Goal: Task Accomplishment & Management: Use online tool/utility

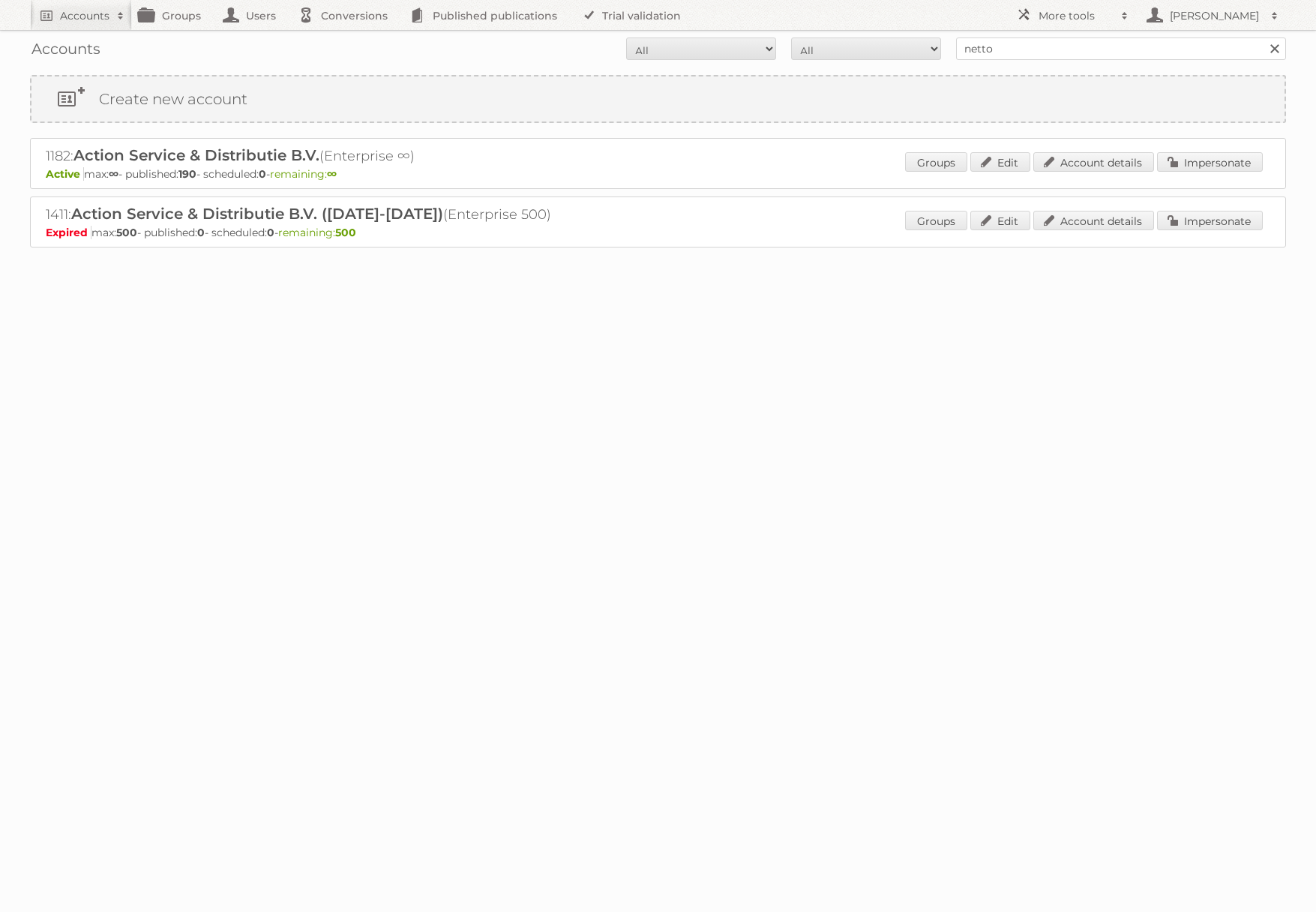
type input "netto-online"
click at [1263, 38] on input "Search" at bounding box center [1274, 49] width 23 height 23
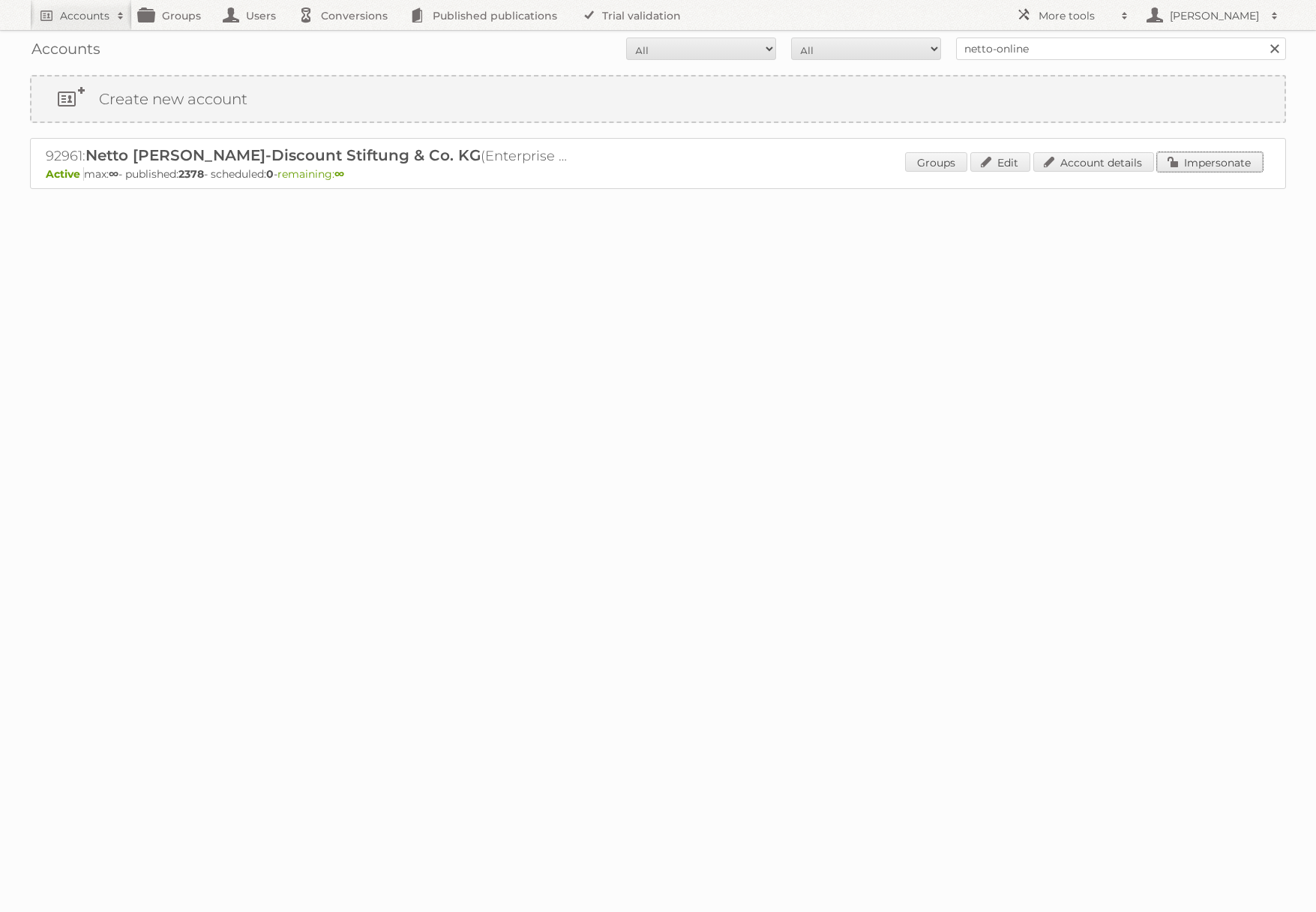
click at [1178, 165] on link "Impersonate" at bounding box center [1210, 162] width 106 height 20
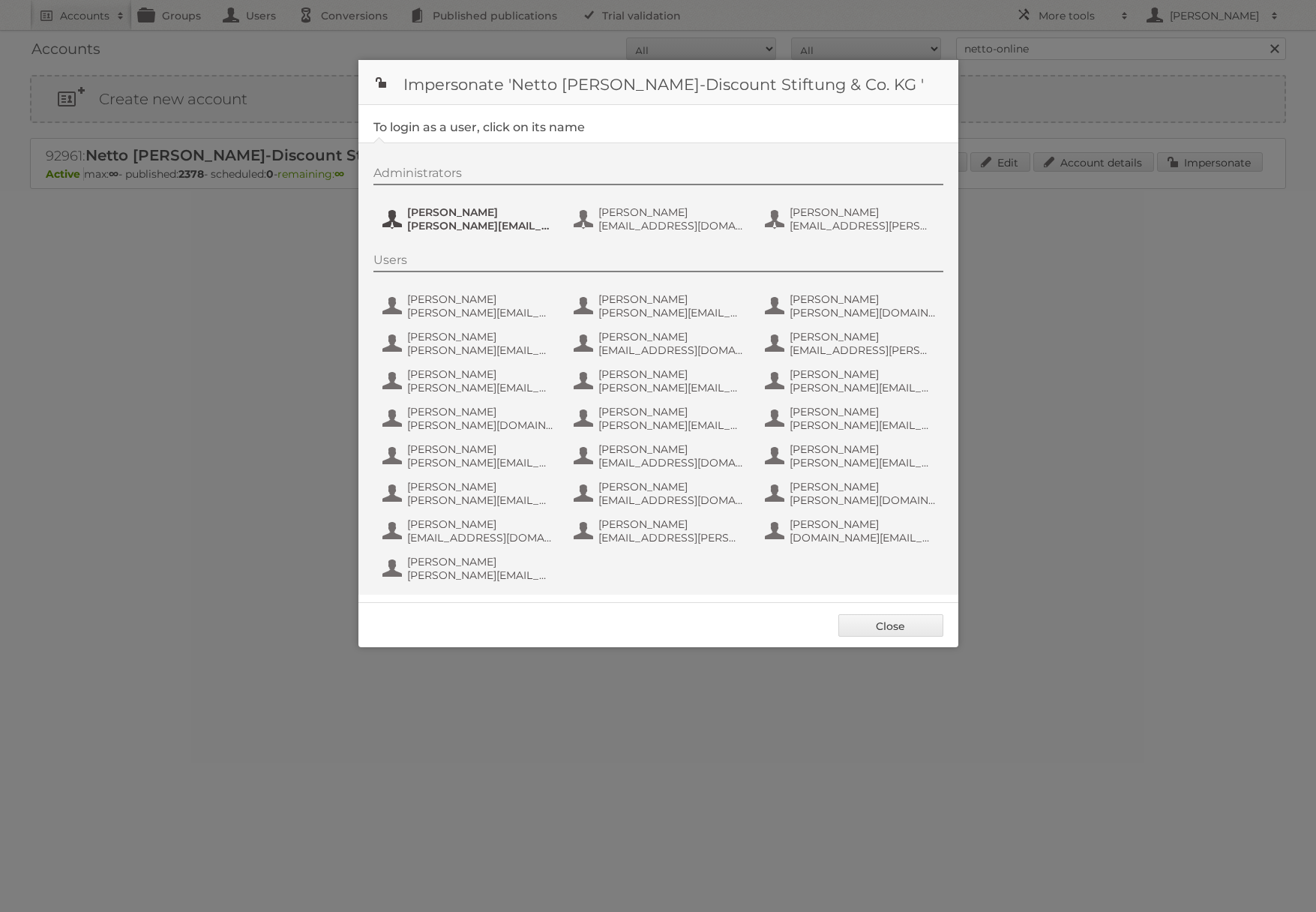
click at [479, 228] on span "[PERSON_NAME][EMAIL_ADDRESS][PERSON_NAME][DOMAIN_NAME]" at bounding box center [480, 226] width 146 height 14
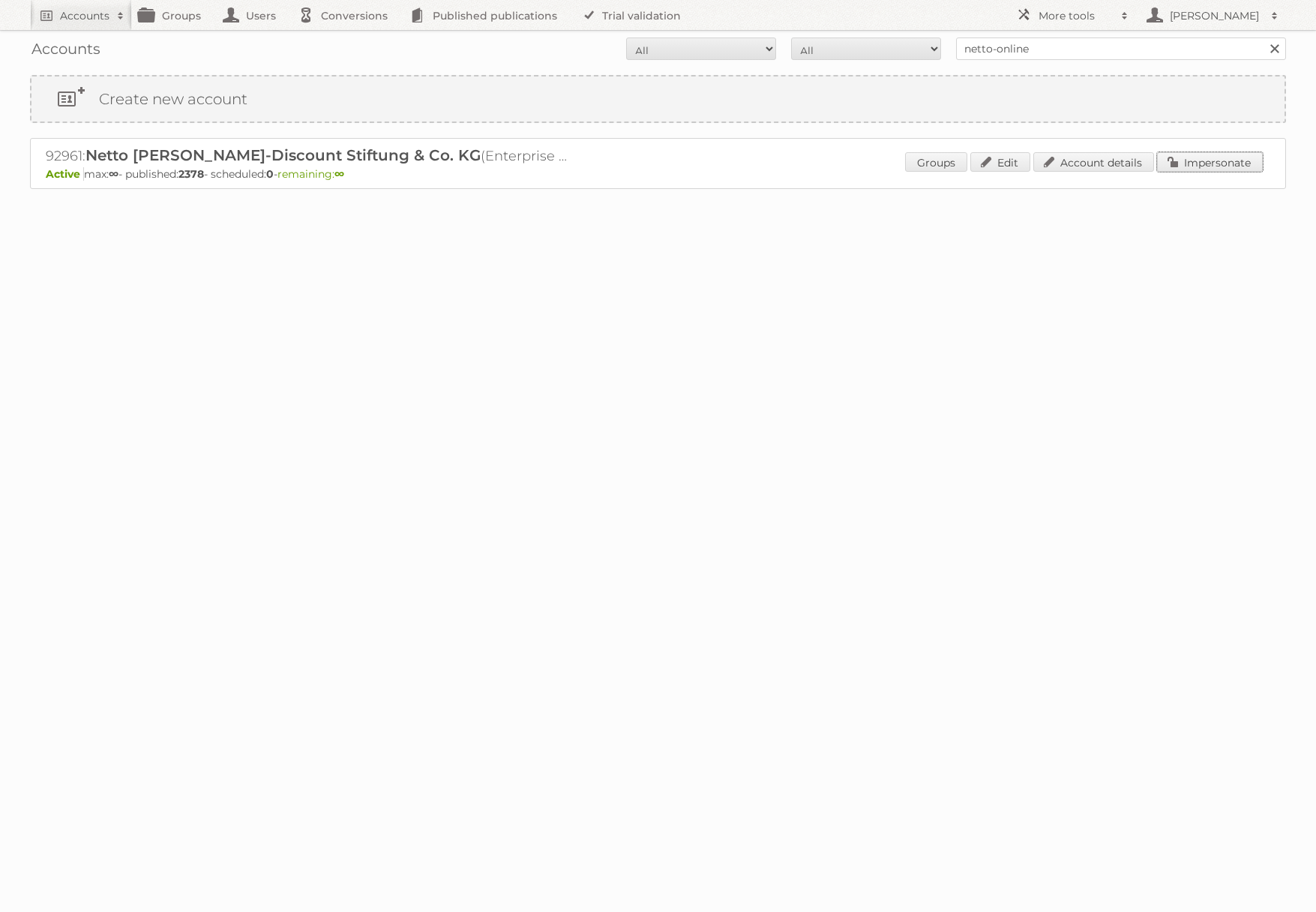
drag, startPoint x: 1195, startPoint y: 171, endPoint x: 1184, endPoint y: 170, distance: 11.0
click at [1195, 171] on link "Impersonate" at bounding box center [1210, 162] width 106 height 20
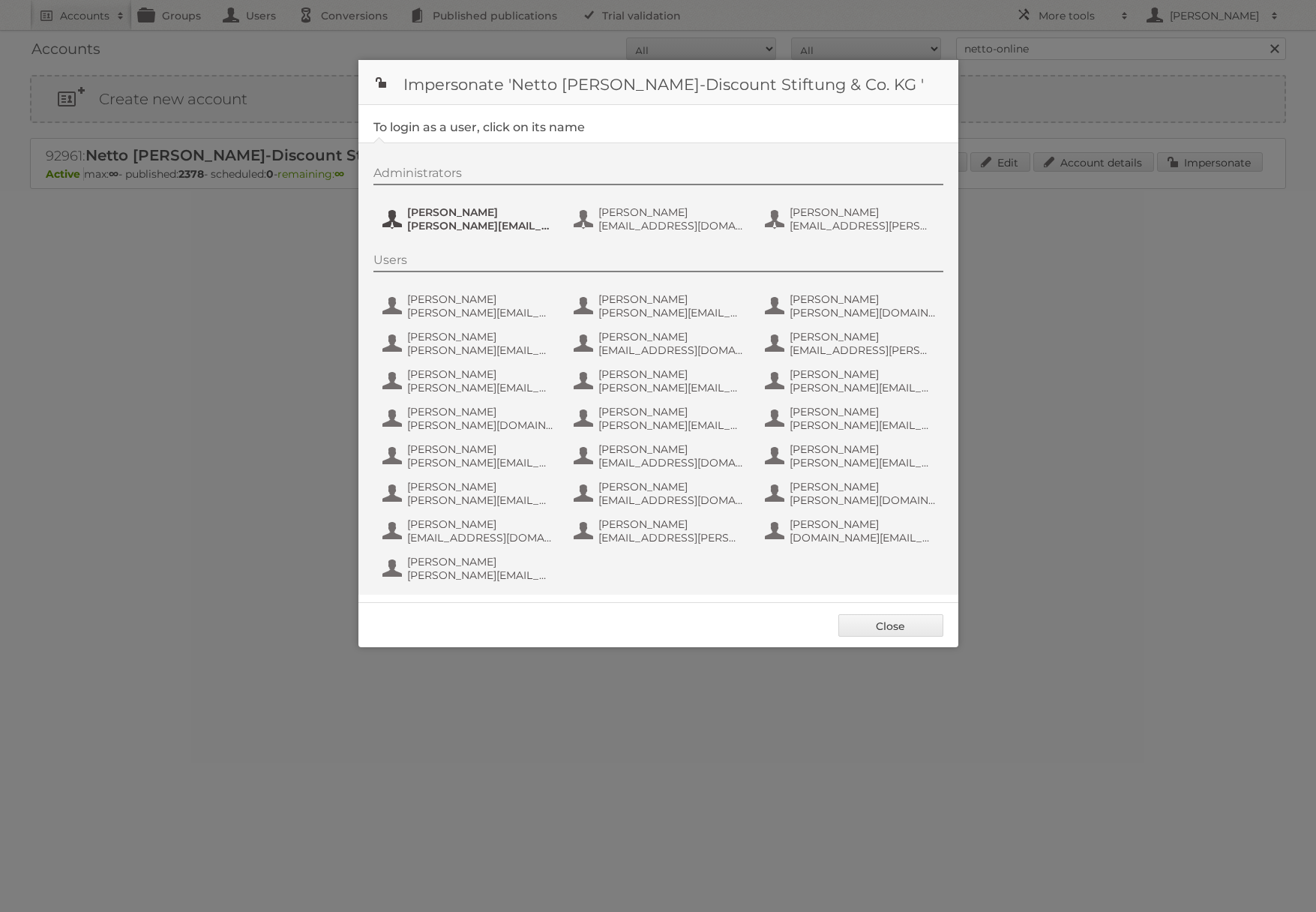
click at [507, 210] on span "Henri Schmidhuber" at bounding box center [480, 212] width 146 height 14
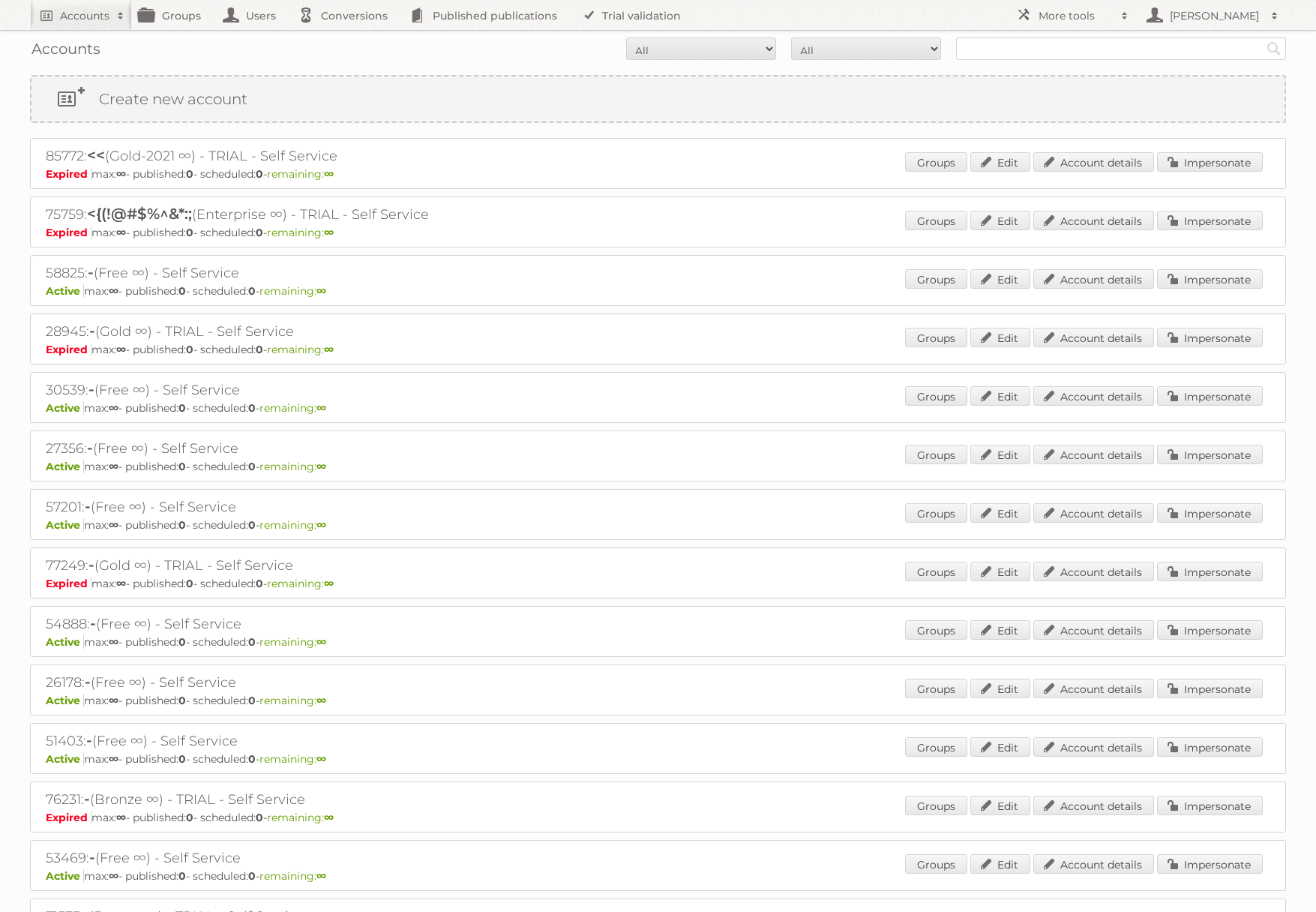
click at [1001, 55] on input "text" at bounding box center [1121, 49] width 330 height 23
type input "Action Service & Distributie B.V."
click at [1263, 38] on input "Search" at bounding box center [1274, 49] width 23 height 23
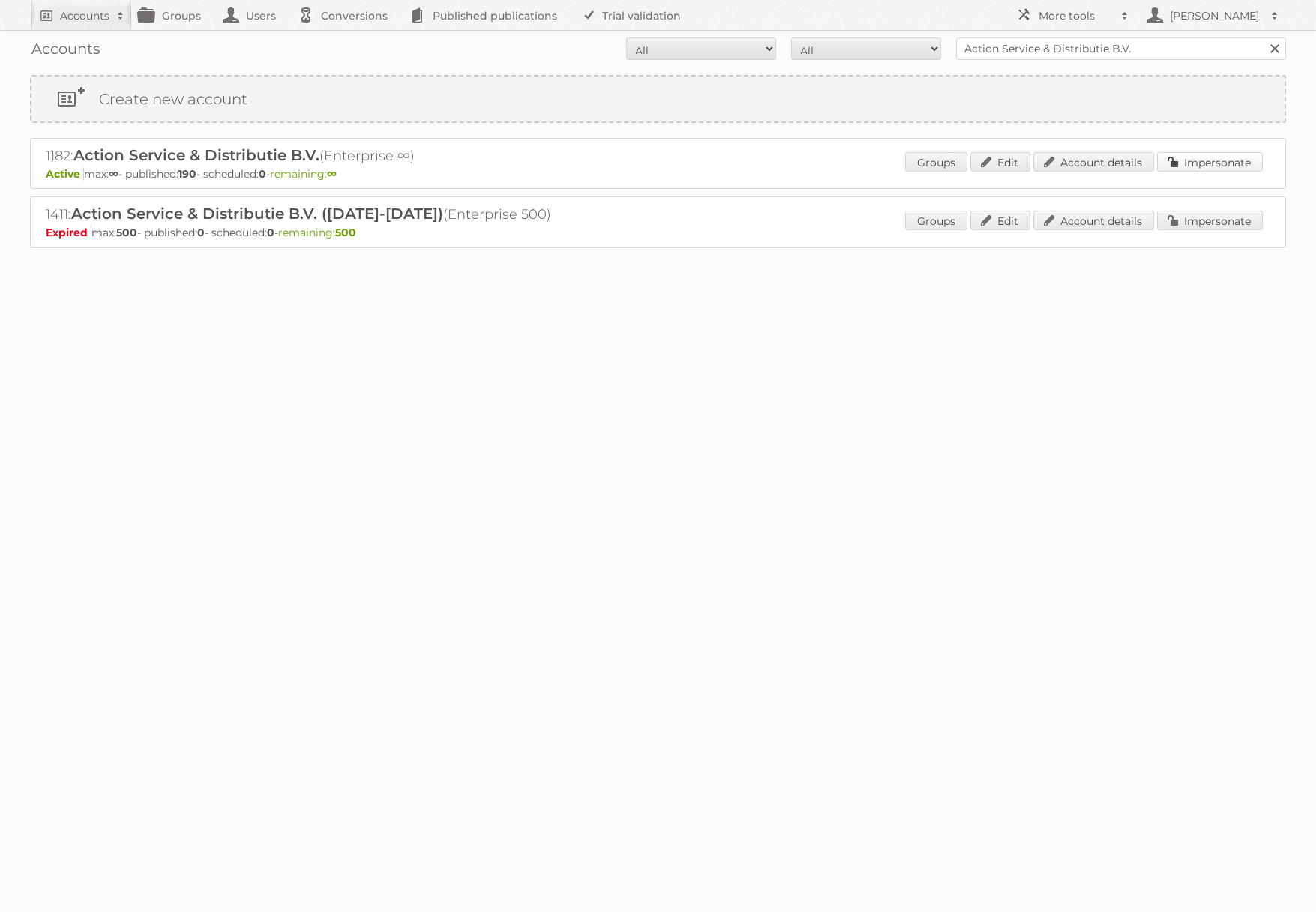
click at [1227, 168] on link "Impersonate" at bounding box center [1210, 162] width 106 height 20
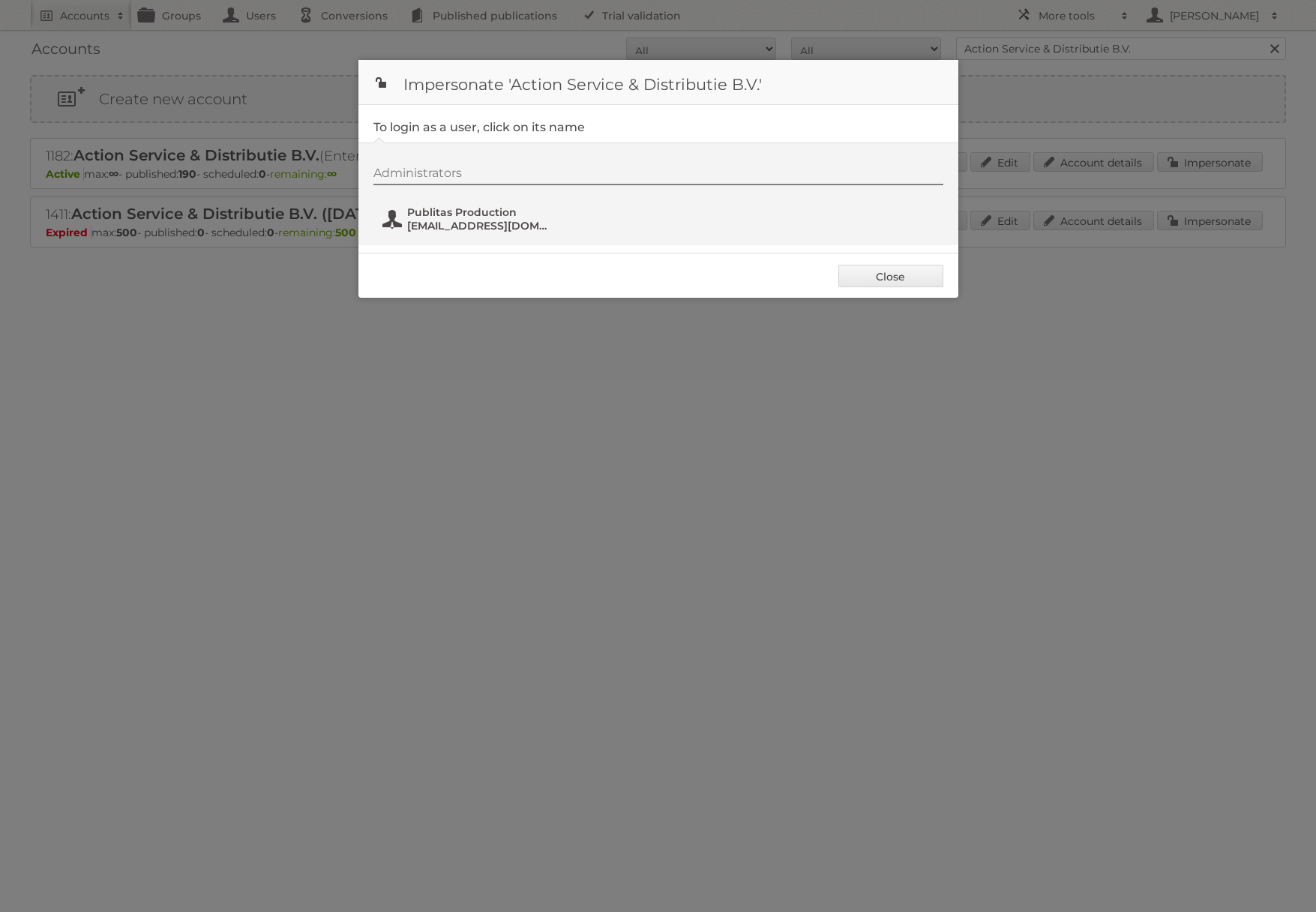
click at [548, 220] on span "fs+action@publitas.com" at bounding box center [480, 226] width 146 height 14
